Goal: Submit feedback/report problem: Submit feedback/report problem

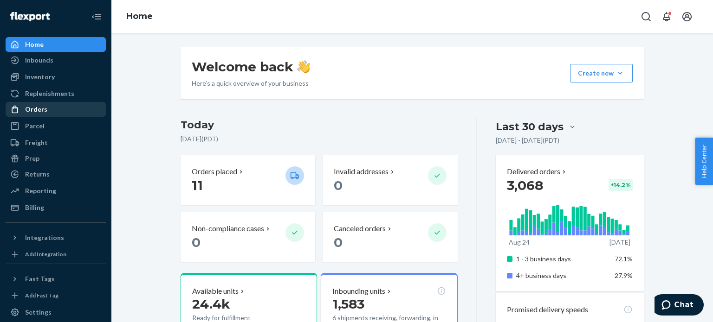
click at [49, 105] on div "Orders" at bounding box center [55, 109] width 98 height 13
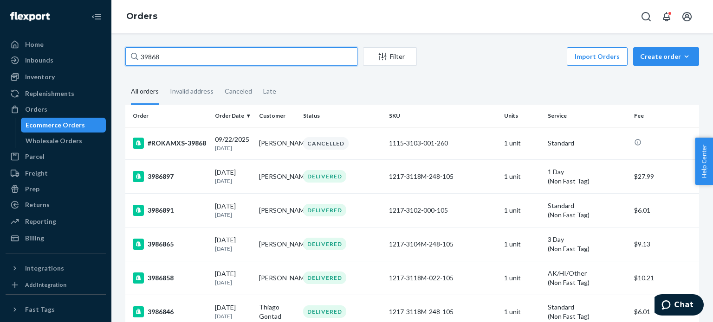
click at [163, 64] on input "39868" at bounding box center [241, 56] width 232 height 19
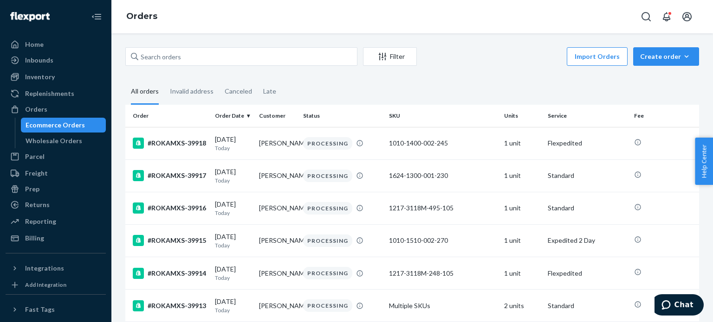
click at [214, 37] on div "Filter Import Orders Create order Ecommerce order Removal order All orders Inva…" at bounding box center [411, 177] width 601 height 289
click at [89, 46] on div "Home" at bounding box center [55, 44] width 98 height 13
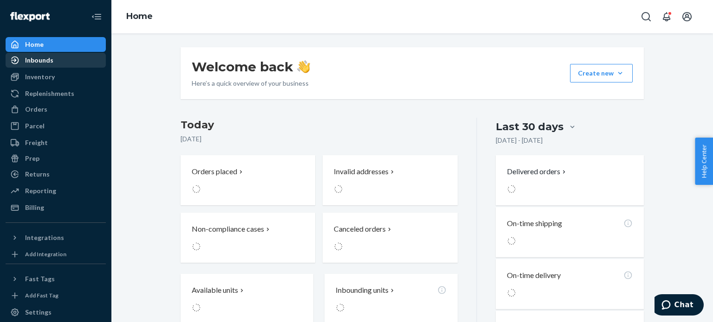
click at [71, 59] on div "Inbounds" at bounding box center [55, 60] width 98 height 13
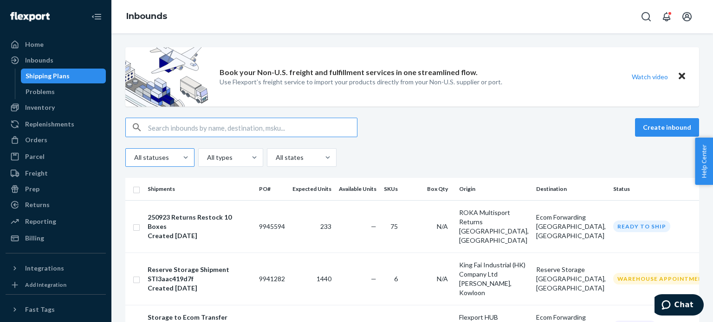
click at [164, 162] on div at bounding box center [159, 157] width 52 height 11
click at [134, 162] on input "All statuses" at bounding box center [133, 157] width 1 height 9
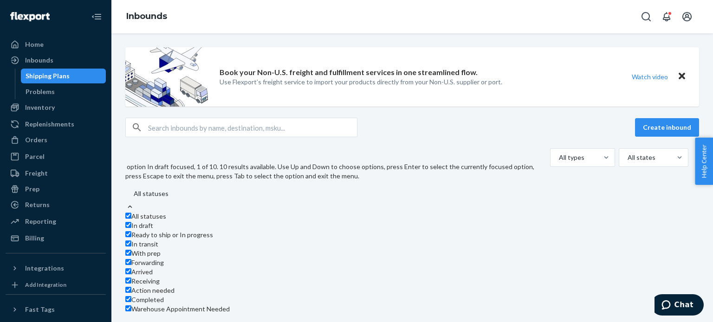
click at [164, 212] on span "All statuses" at bounding box center [148, 216] width 35 height 8
checkbox input "false"
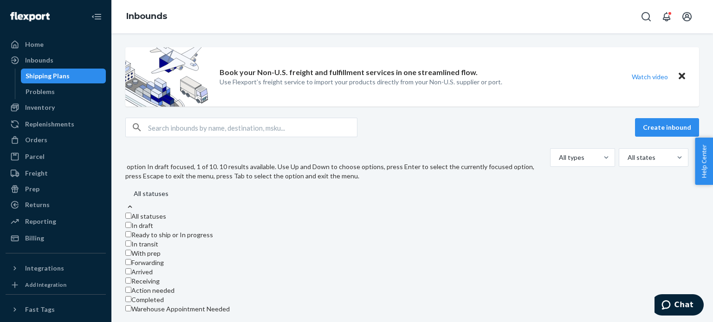
checkbox input "false"
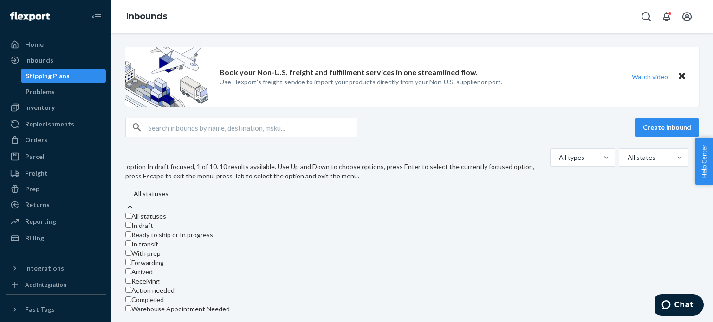
checkbox input "false"
click at [164, 305] on span "Warehouse Appointment Needed" at bounding box center [180, 309] width 98 height 8
checkbox input "true"
click at [465, 135] on div "Create inbound" at bounding box center [411, 127] width 573 height 19
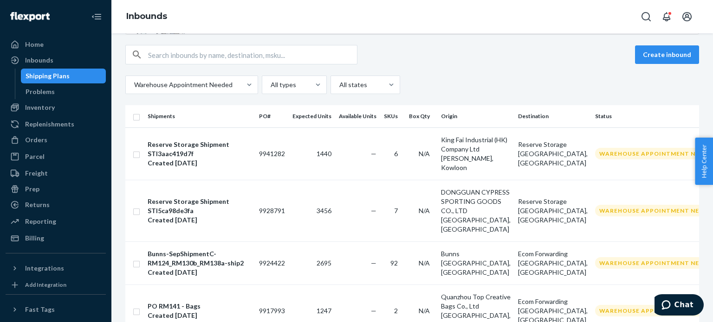
scroll to position [71, 0]
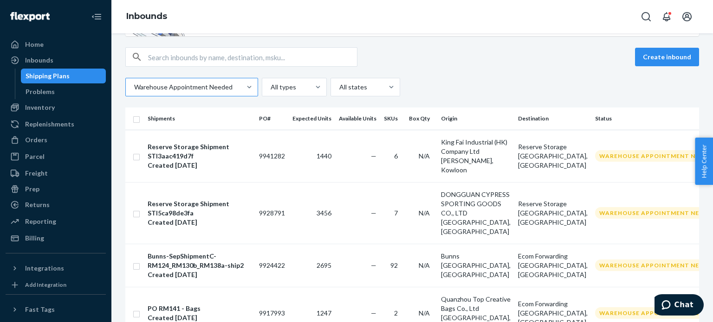
click at [207, 89] on div at bounding box center [190, 87] width 115 height 11
click at [134, 89] on input "Warehouse Appointment Needed" at bounding box center [133, 87] width 1 height 9
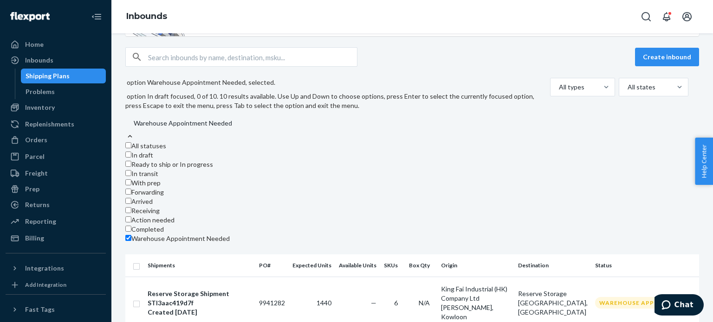
click at [166, 142] on span "All statuses" at bounding box center [148, 146] width 35 height 8
checkbox input "true"
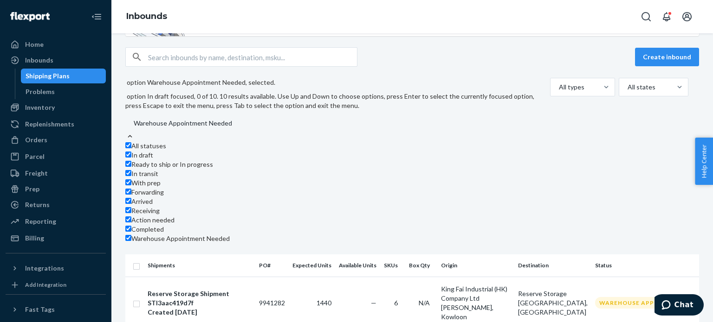
checkbox input "true"
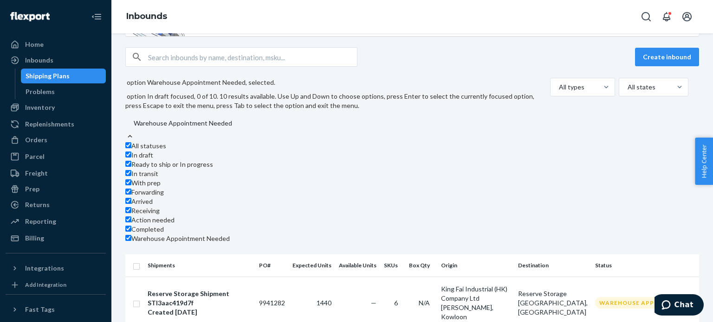
checkbox input "true"
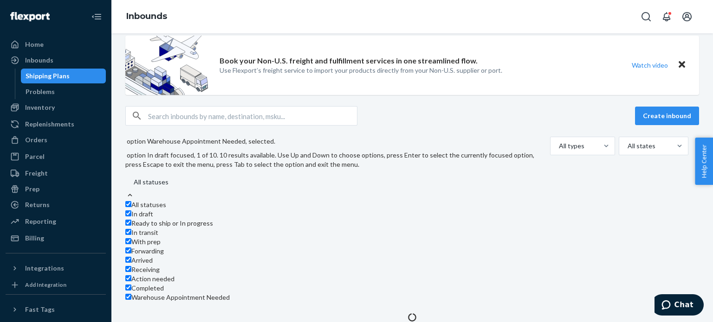
scroll to position [0, 0]
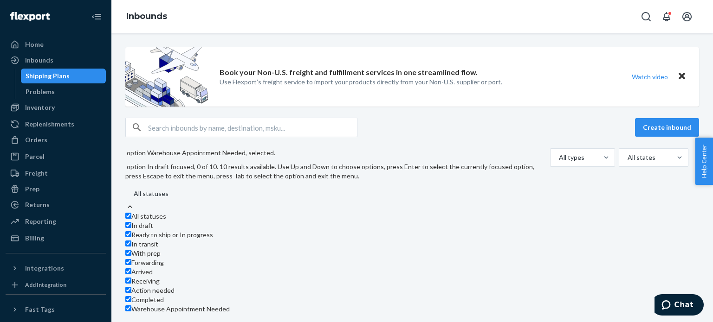
click at [168, 212] on div "All statuses" at bounding box center [335, 216] width 421 height 9
click at [134, 189] on input "option Warehouse Appointment Needed, selected. option In draft focused, 0 of 10…" at bounding box center [133, 193] width 1 height 9
checkbox input "false"
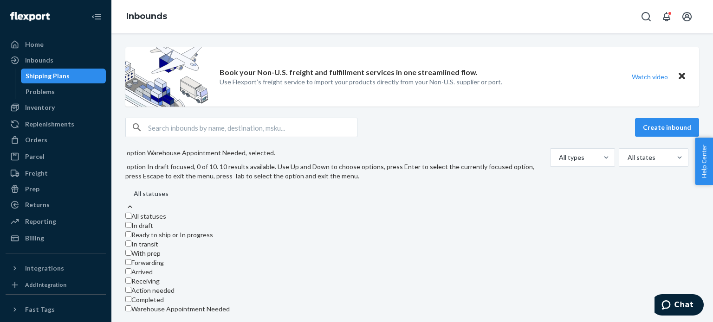
checkbox input "false"
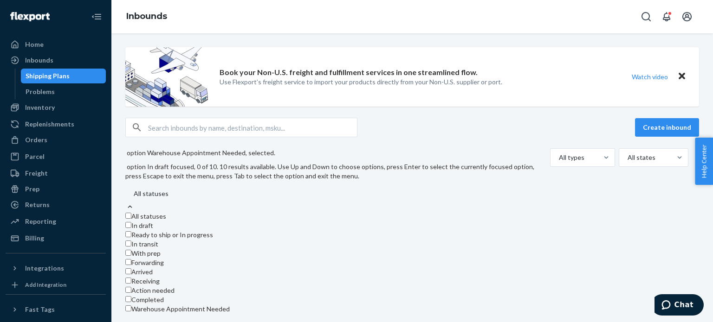
checkbox input "false"
click at [160, 277] on span "Receiving" at bounding box center [145, 281] width 28 height 8
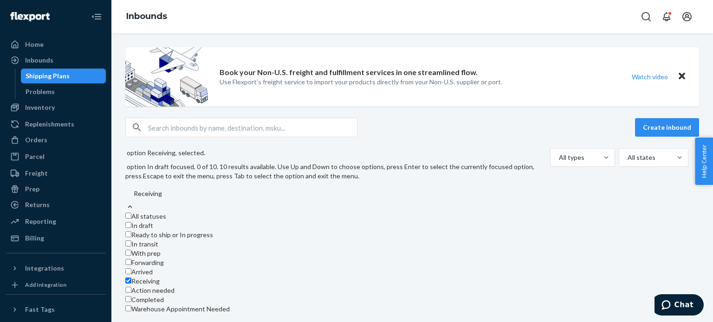
click at [160, 277] on span "Receiving" at bounding box center [145, 281] width 28 height 8
checkbox input "false"
click at [164, 258] on div "Forwarding" at bounding box center [335, 262] width 421 height 9
click at [134, 199] on input "option Receiving, selected. option Forwarding focused, 0 of 10. 10 results avai…" at bounding box center [133, 193] width 1 height 9
checkbox input "true"
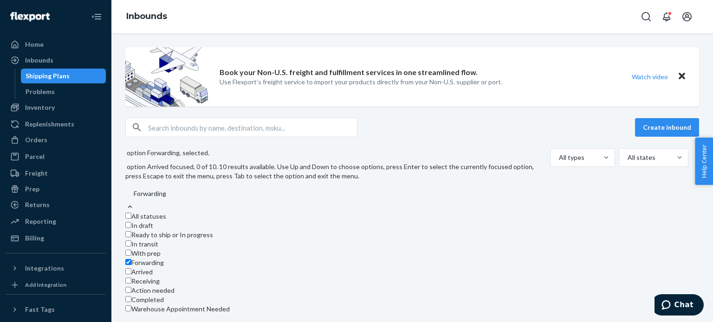
click at [153, 268] on span "Arrived" at bounding box center [141, 272] width 21 height 8
checkbox input "true"
click at [164, 259] on span "Forwarding" at bounding box center [147, 263] width 32 height 8
checkbox input "false"
click at [153, 268] on span "Arrived" at bounding box center [141, 272] width 21 height 8
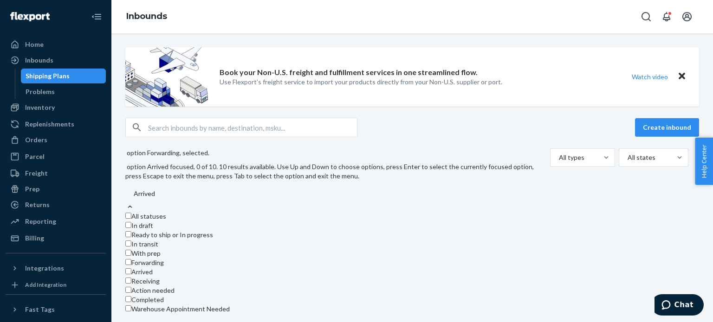
checkbox input "false"
click at [158, 250] on span "With prep" at bounding box center [145, 254] width 29 height 8
checkbox input "true"
click at [158, 240] on span "In transit" at bounding box center [144, 244] width 27 height 8
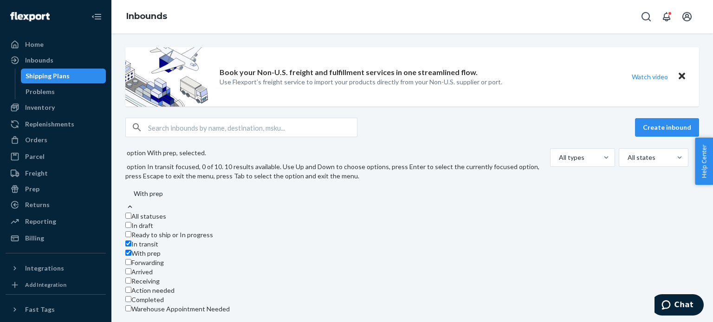
checkbox input "true"
click at [158, 250] on span "With prep" at bounding box center [145, 254] width 29 height 8
checkbox input "false"
click at [169, 240] on div "In transit" at bounding box center [335, 244] width 421 height 9
click at [134, 197] on input "option With prep, selected. option In transit focused, 0 of 10. 10 results avai…" at bounding box center [133, 193] width 1 height 9
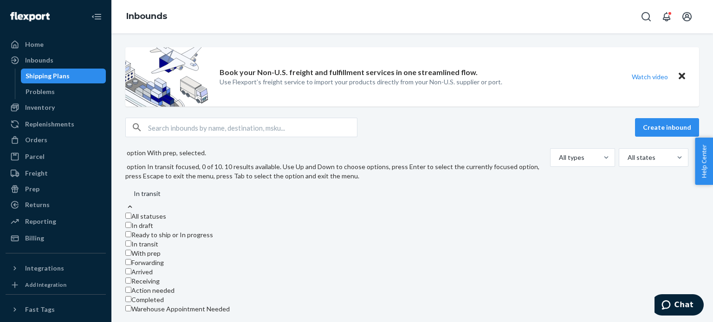
checkbox input "false"
click at [169, 231] on span "Ready to ship or In progress" at bounding box center [172, 235] width 82 height 8
checkbox input "true"
click at [158, 240] on span "In transit" at bounding box center [144, 244] width 27 height 8
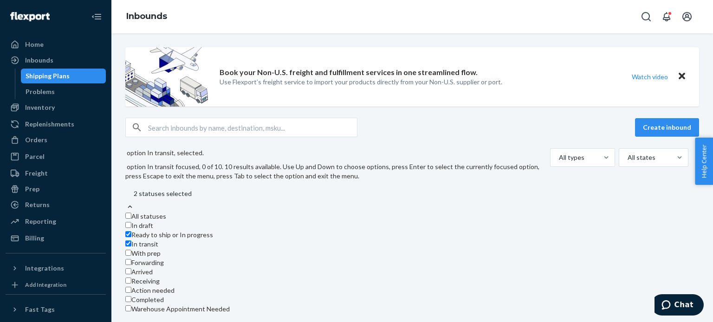
click at [158, 240] on span "In transit" at bounding box center [144, 244] width 27 height 8
checkbox input "false"
click at [166, 231] on span "Ready to ship or In progress" at bounding box center [172, 235] width 82 height 8
checkbox input "false"
click at [158, 240] on span "In transit" at bounding box center [144, 244] width 27 height 8
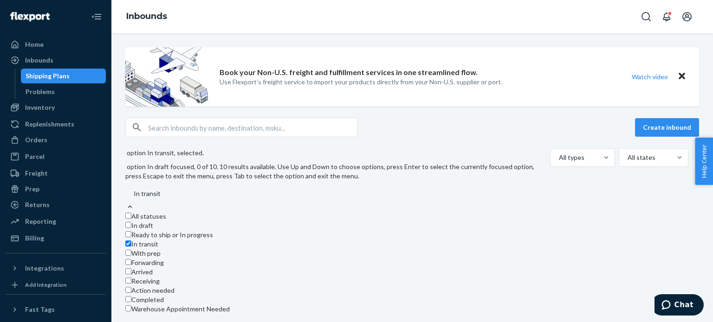
click at [158, 240] on span "In transit" at bounding box center [144, 244] width 27 height 8
checkbox input "false"
click at [166, 231] on div "Ready to ship or In progress" at bounding box center [335, 235] width 421 height 9
click at [134, 199] on input "option In transit, selected. option Ready to ship or In progress focused, 0 of …" at bounding box center [133, 193] width 1 height 9
checkbox input "true"
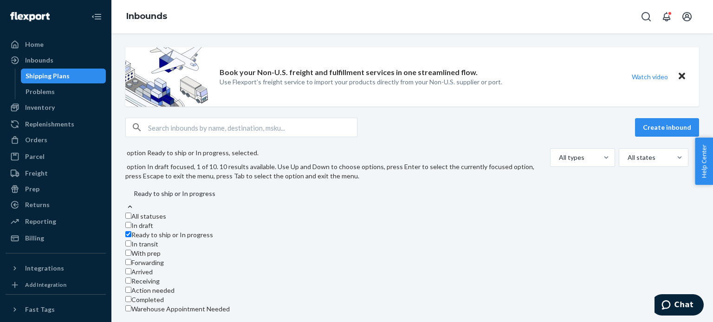
scroll to position [0, 0]
click at [470, 133] on div "Create inbound" at bounding box center [411, 127] width 573 height 19
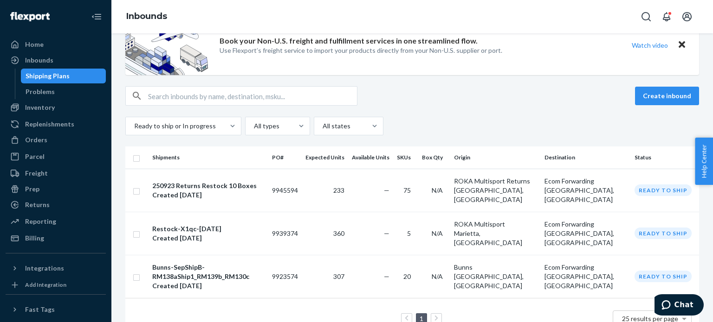
scroll to position [31, 0]
click at [262, 190] on div "250923 Returns Restock 10 Boxes Created [DATE]" at bounding box center [208, 191] width 112 height 19
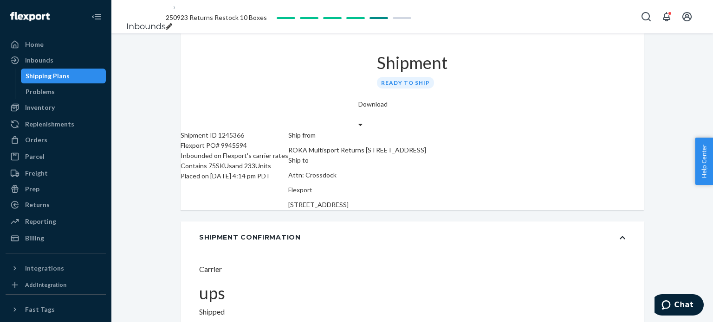
click at [253, 141] on div "Flexport PO# 9945594" at bounding box center [234, 146] width 108 height 10
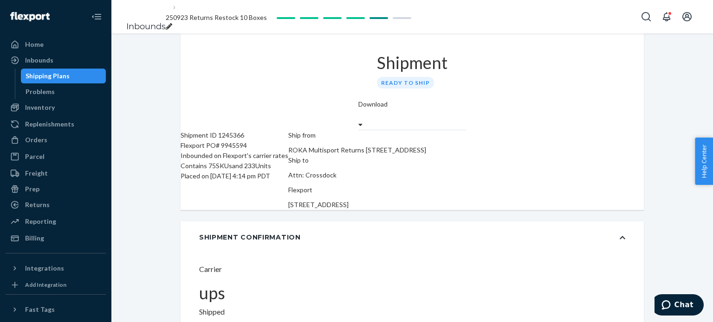
click at [172, 23] on icon "breadcrumbs" at bounding box center [169, 26] width 6 height 6
click at [358, 53] on div "Shipment Ready to ship" at bounding box center [412, 66] width 108 height 66
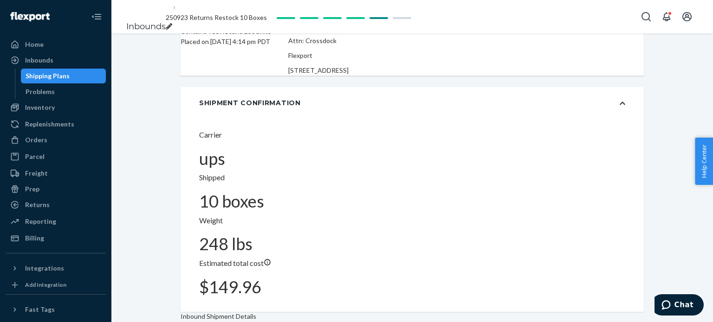
scroll to position [0, 0]
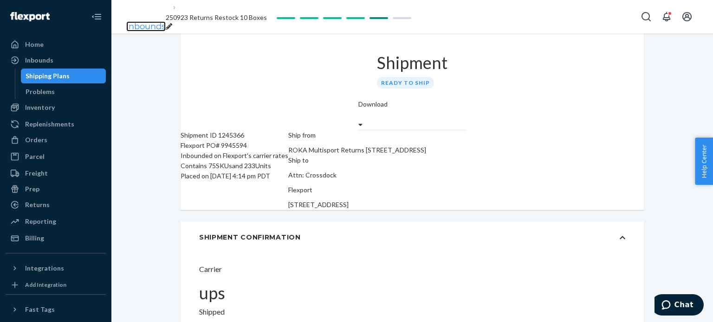
click at [155, 21] on link "Inbounds" at bounding box center [145, 26] width 39 height 10
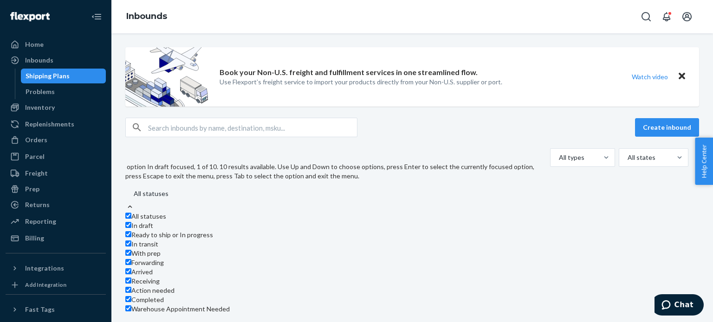
click at [166, 212] on span "All statuses" at bounding box center [148, 216] width 35 height 8
checkbox input "false"
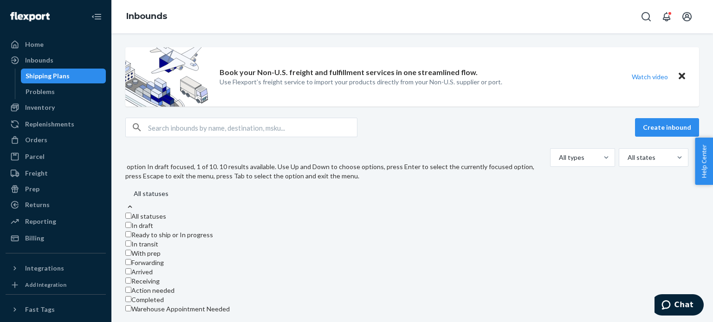
checkbox input "false"
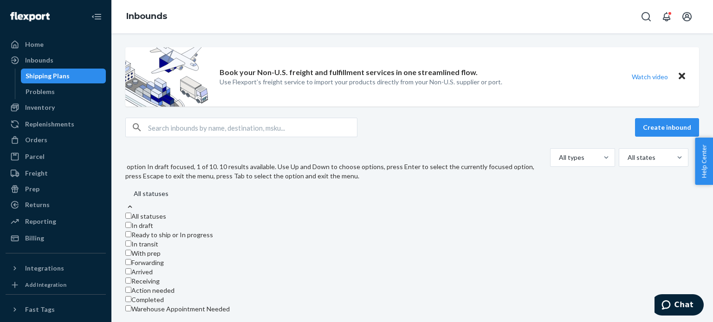
checkbox input "false"
click at [160, 277] on span "Receiving" at bounding box center [145, 281] width 28 height 8
checkbox input "true"
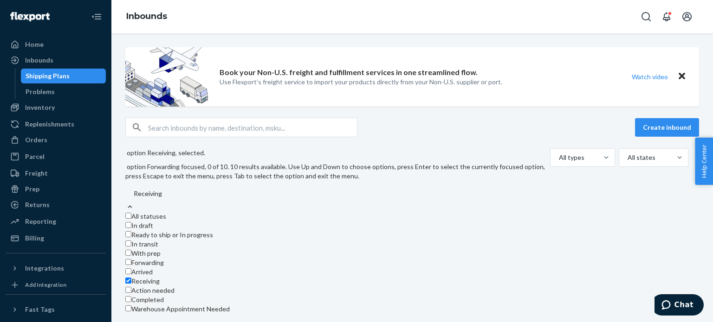
click at [361, 157] on div "option Receiving, selected. option Forwarding focused, 0 of 10. 10 results avai…" at bounding box center [411, 231] width 573 height 166
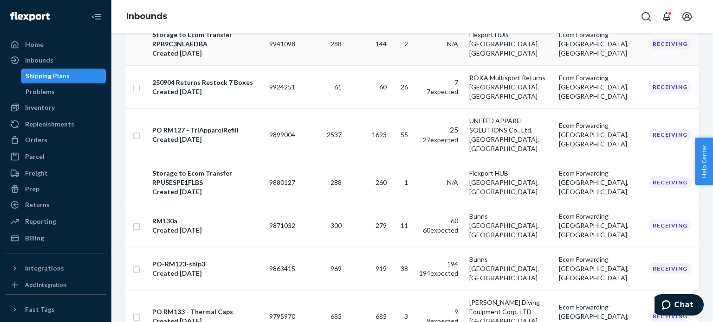
scroll to position [235, 0]
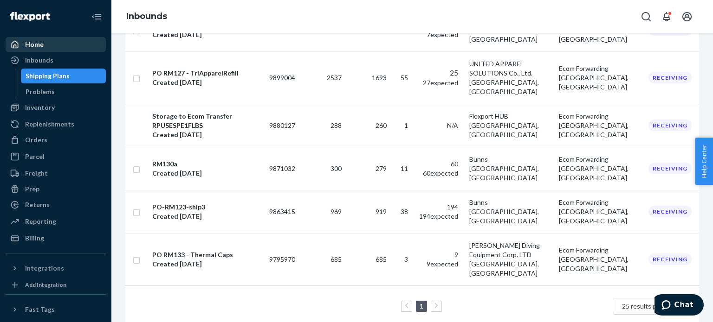
click at [73, 45] on div "Home" at bounding box center [55, 44] width 98 height 13
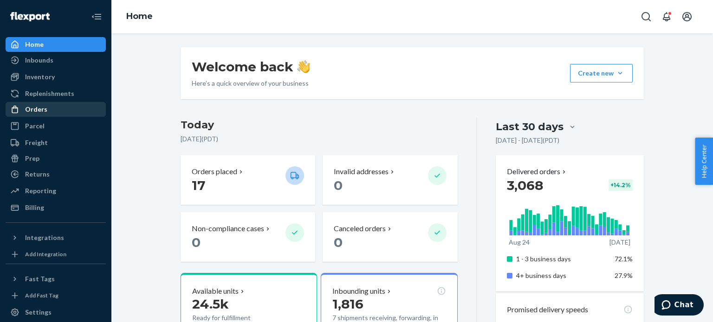
click at [66, 111] on div "Orders" at bounding box center [55, 109] width 98 height 13
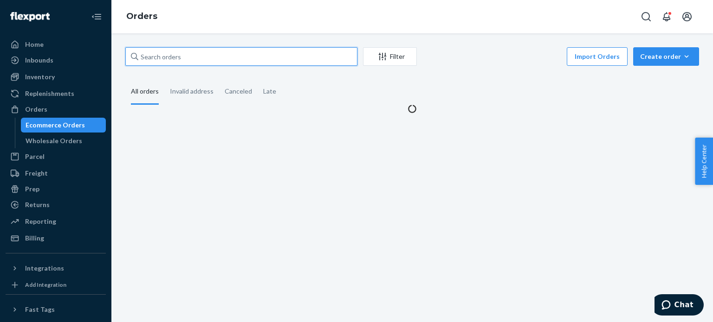
click at [198, 52] on input "text" at bounding box center [241, 56] width 232 height 19
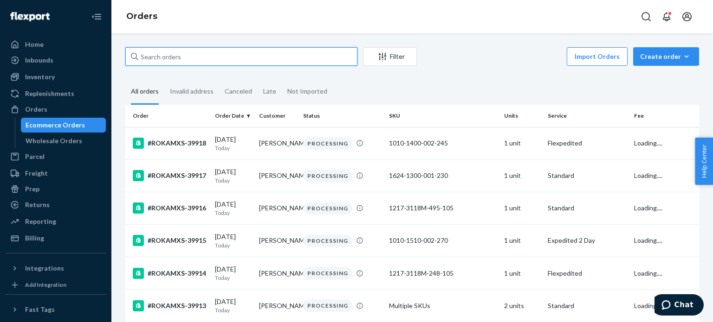
paste input "#ROKAMXS-37645"
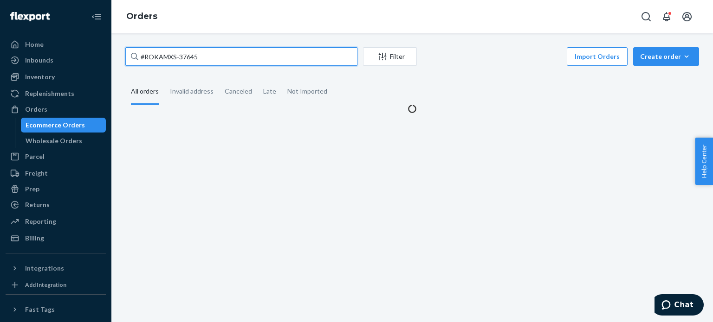
type input "#ROKAMXS-37645"
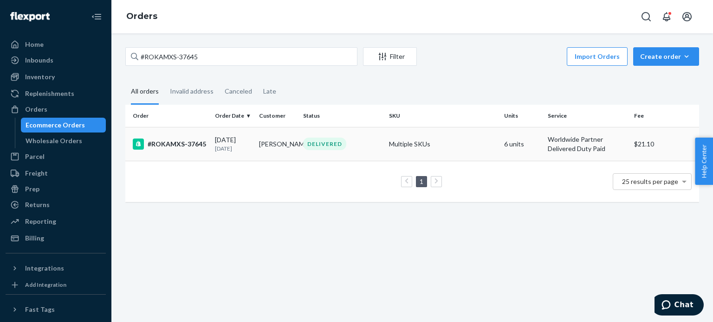
click at [188, 150] on td "#ROKAMXS-37645" at bounding box center [168, 144] width 86 height 34
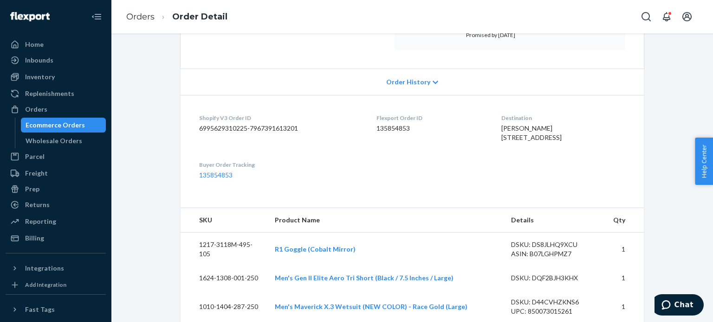
scroll to position [155, 0]
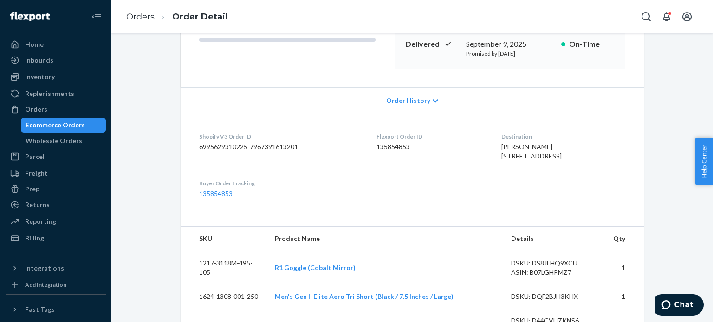
click at [386, 140] on dt "Flexport Order ID" at bounding box center [430, 137] width 109 height 8
click at [386, 142] on dd "135854853" at bounding box center [430, 146] width 109 height 9
copy dd "135854853"
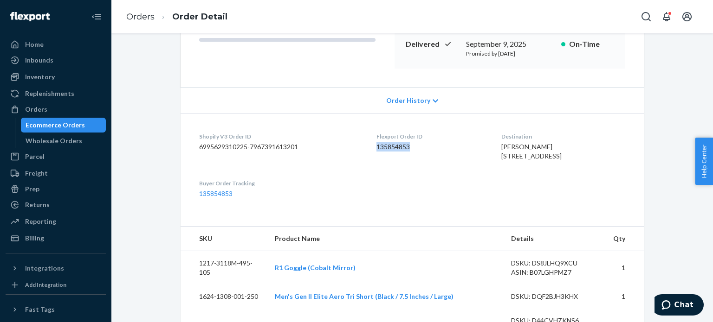
click at [386, 142] on dd "135854853" at bounding box center [430, 146] width 109 height 9
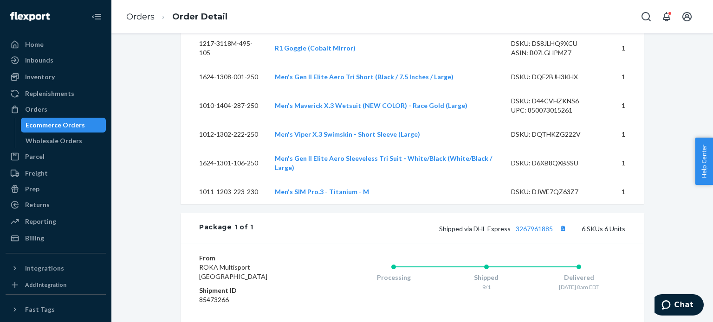
scroll to position [0, 0]
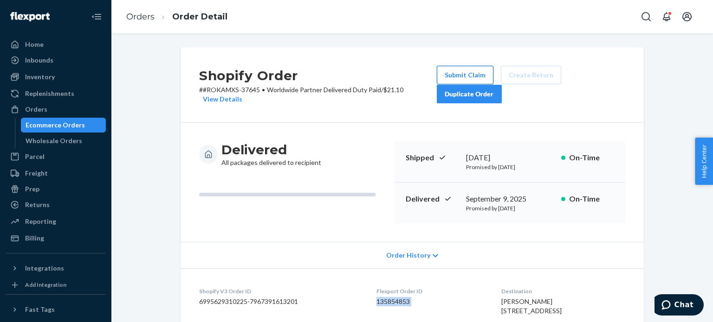
click at [454, 80] on button "Submit Claim" at bounding box center [465, 75] width 57 height 19
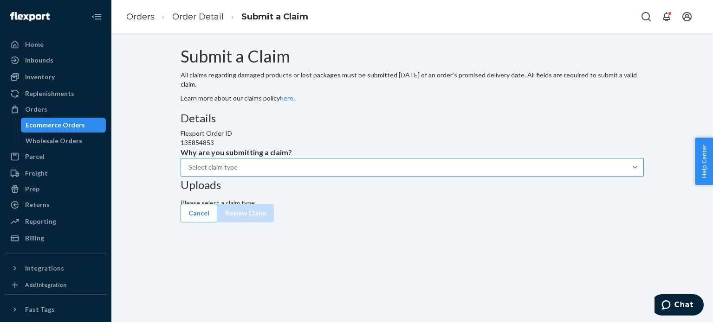
click at [301, 177] on div "Select claim type" at bounding box center [411, 167] width 463 height 19
click at [238, 172] on input "Why are you submitting a claim? Select claim type" at bounding box center [238, 167] width 1 height 9
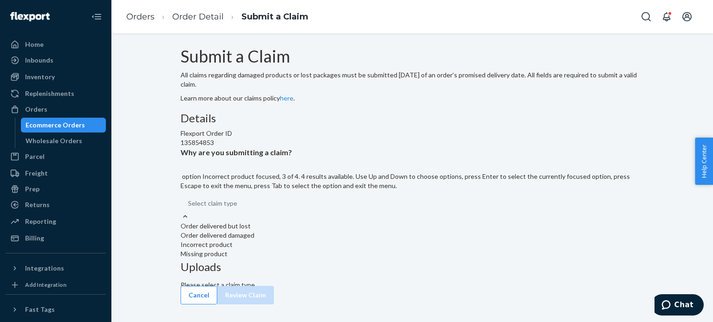
click at [305, 250] on div "Incorrect product" at bounding box center [411, 244] width 463 height 9
click at [238, 208] on input "Why are you submitting a claim? option Incorrect product focused, 3 of 4. 4 res…" at bounding box center [237, 203] width 1 height 9
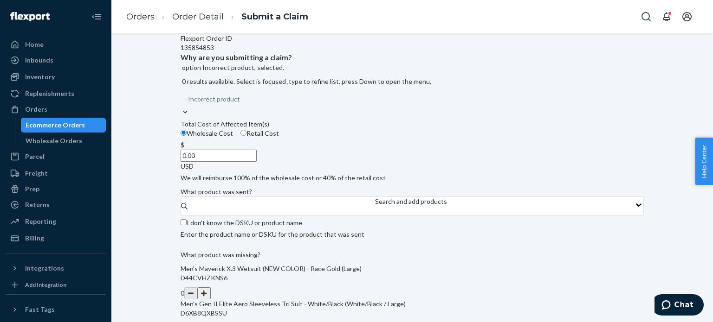
scroll to position [97, 0]
click at [279, 137] on label "Retail Cost" at bounding box center [259, 132] width 39 height 9
click at [246, 135] on input "Retail Cost" at bounding box center [243, 132] width 6 height 6
radio input "true"
radio input "false"
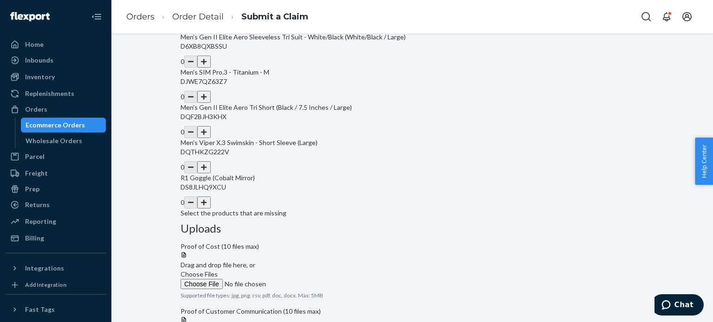
scroll to position [331, 0]
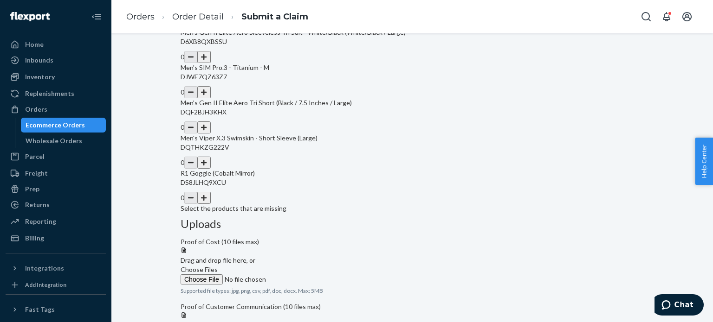
click at [210, 98] on button "button" at bounding box center [203, 92] width 13 height 12
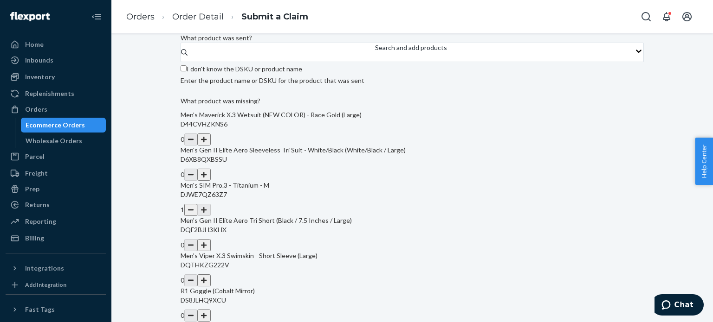
scroll to position [209, 0]
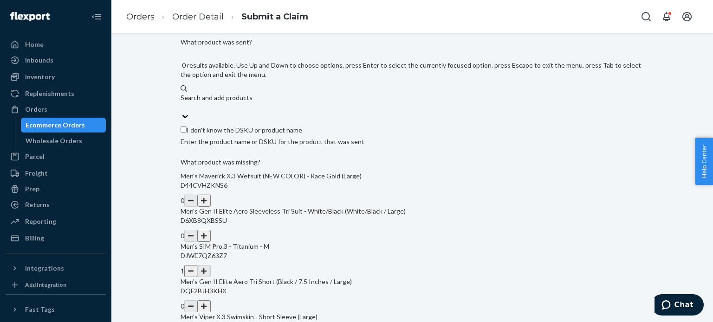
click at [279, 112] on div "Search and add products" at bounding box center [411, 102] width 463 height 19
click at [181, 112] on input "0 results available. Use Up and Down to choose options, press Enter to select t…" at bounding box center [180, 107] width 1 height 9
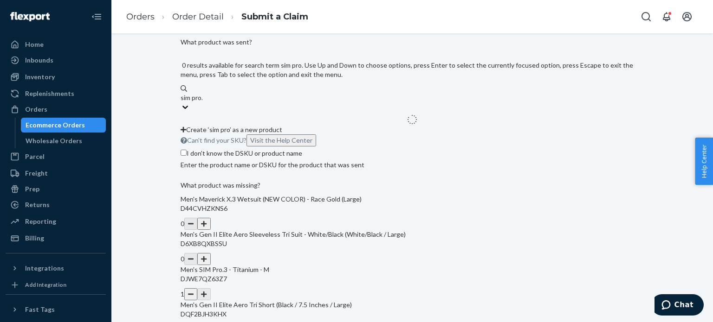
type input "sim pro.3"
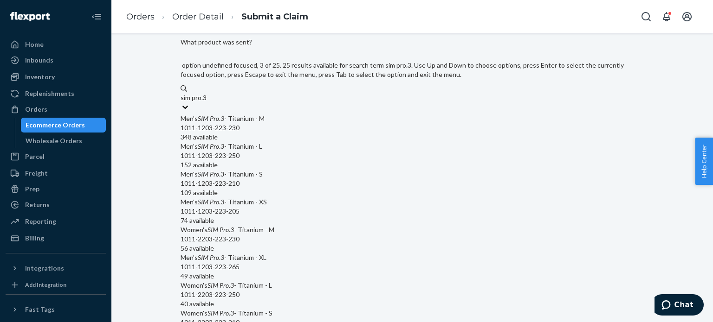
click at [274, 179] on div "Men's SIM Pro . 3 - Titanium - S" at bounding box center [411, 174] width 463 height 9
click at [207, 103] on input "sim pro.3" at bounding box center [193, 97] width 27 height 9
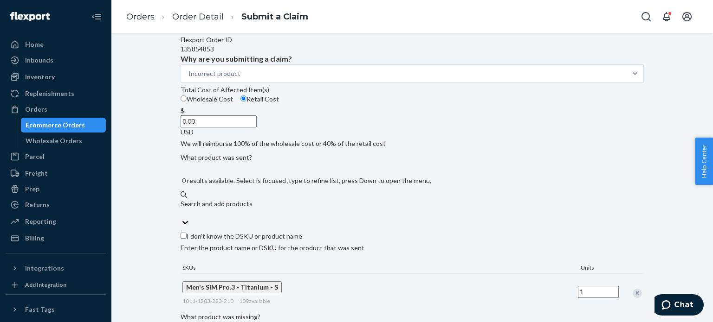
scroll to position [90, 0]
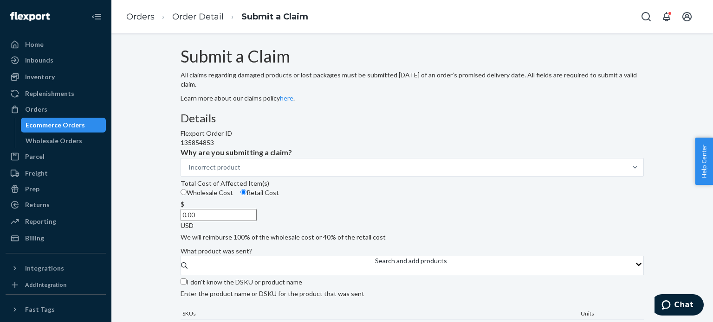
scroll to position [110, 0]
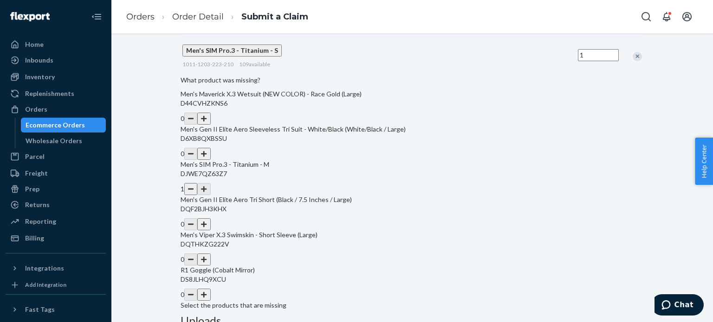
scroll to position [287, 0]
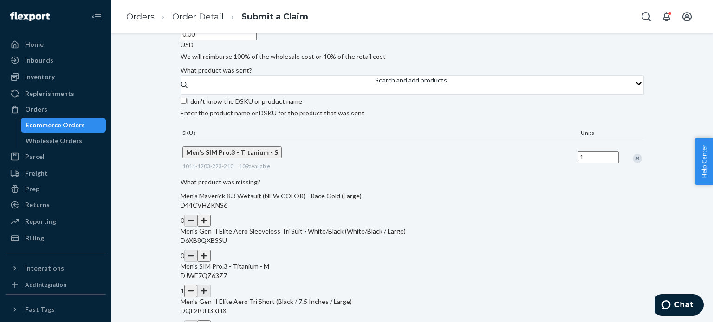
scroll to position [178, 0]
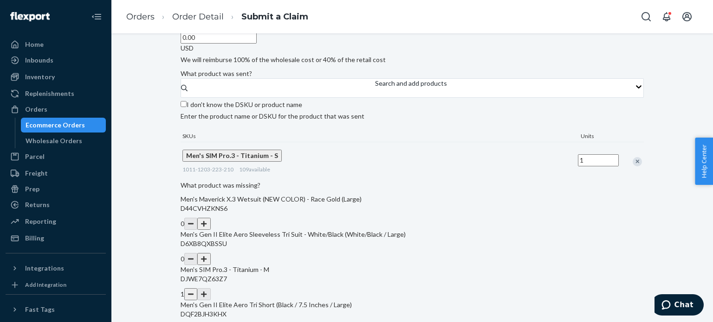
click at [257, 44] on input "0.00" at bounding box center [218, 38] width 76 height 12
type input "165.00"
click at [376, 125] on div "Details Flexport Order ID 135854853 Why are you submitting a claim? Incorrect p…" at bounding box center [411, 176] width 463 height 482
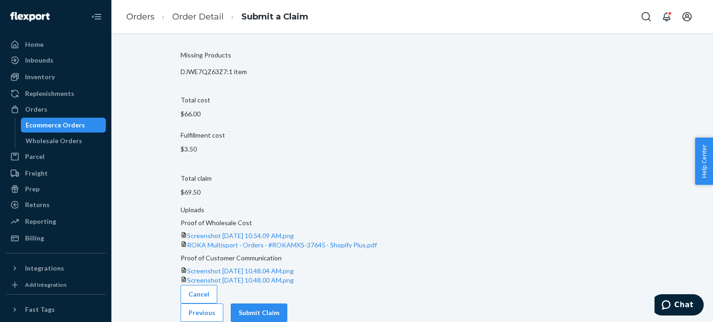
scroll to position [119, 0]
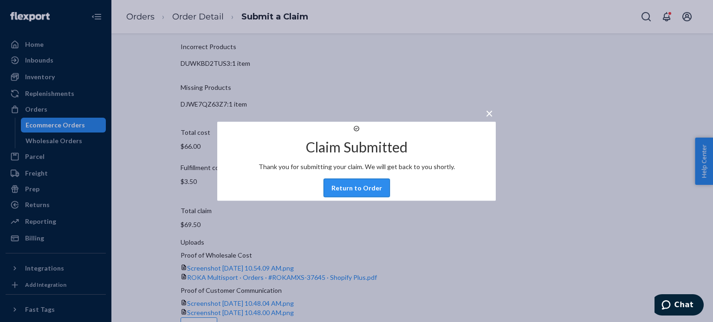
click at [376, 194] on button "Return to Order" at bounding box center [356, 188] width 66 height 19
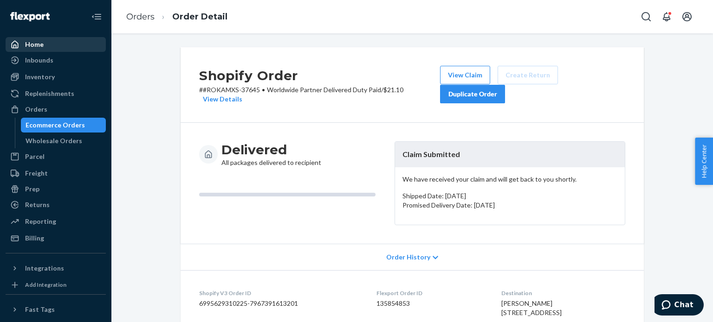
click at [53, 47] on div "Home" at bounding box center [55, 44] width 98 height 13
